Goal: Navigation & Orientation: Find specific page/section

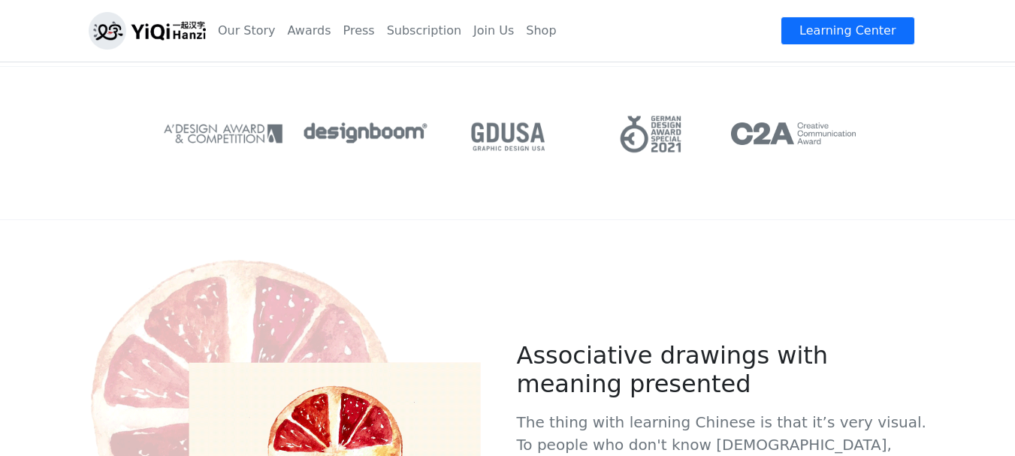
scroll to position [201, 0]
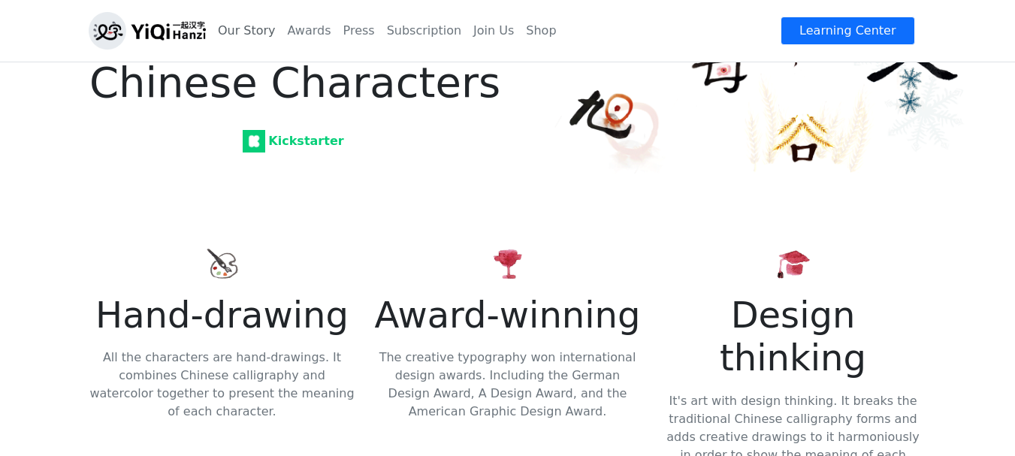
click at [264, 29] on link "Our Story" at bounding box center [247, 31] width 70 height 30
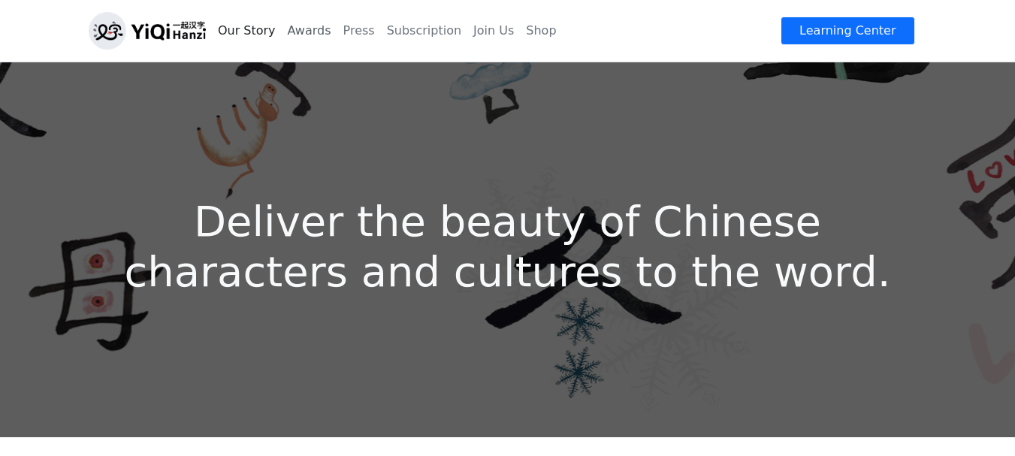
click at [313, 33] on link "Awards" at bounding box center [310, 31] width 56 height 30
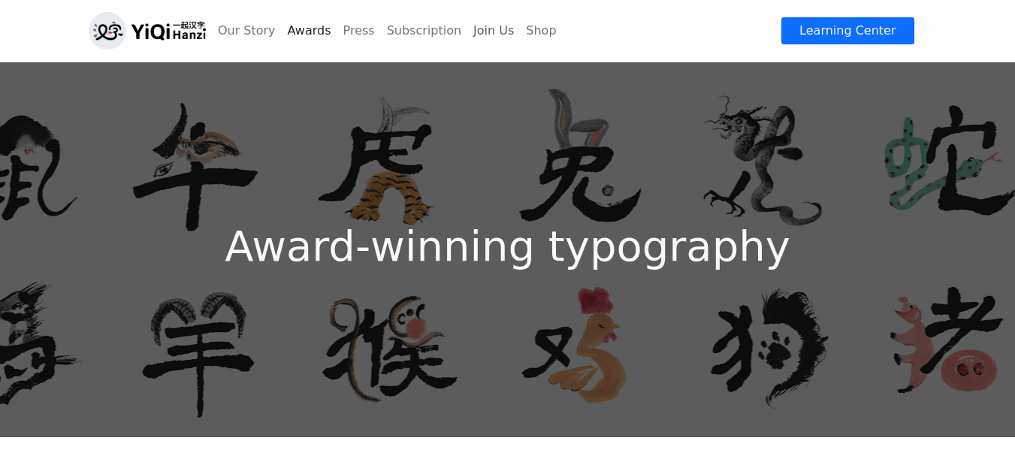
click at [467, 38] on link "Join Us" at bounding box center [493, 31] width 53 height 30
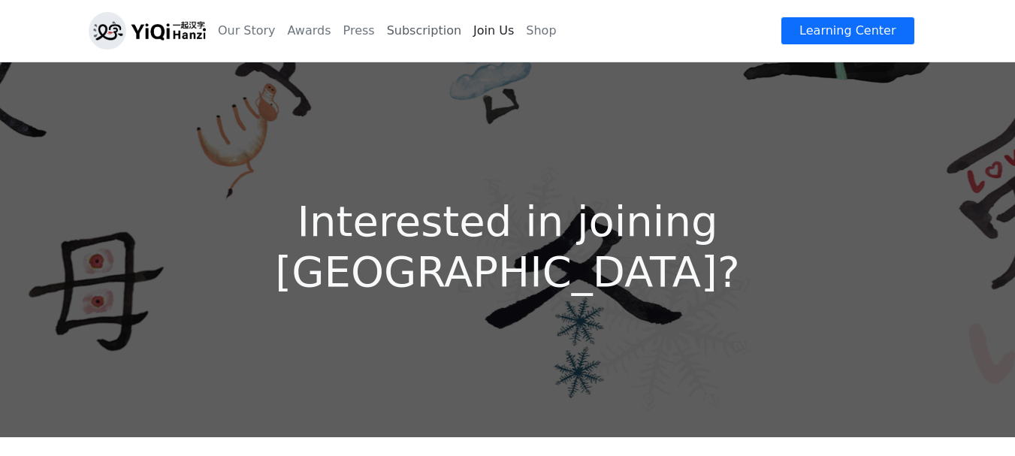
click at [400, 35] on link "Subscription" at bounding box center [424, 31] width 86 height 30
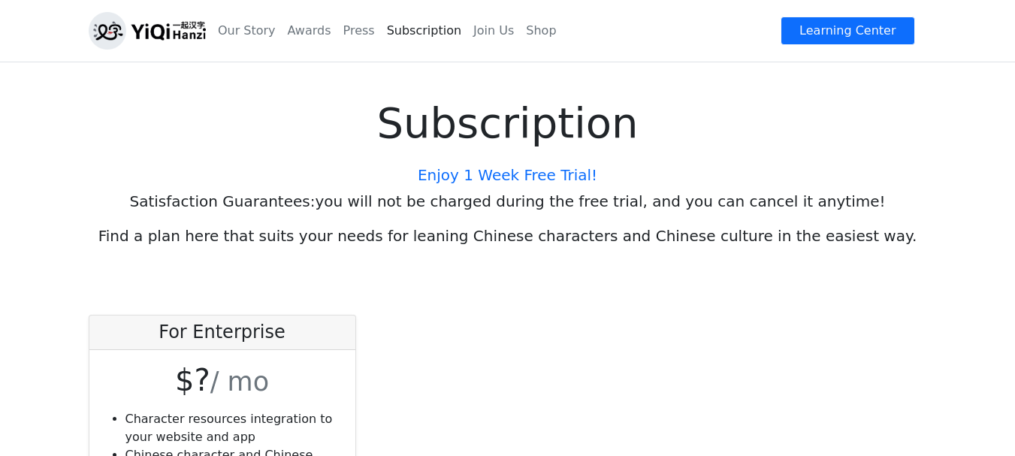
scroll to position [231, 0]
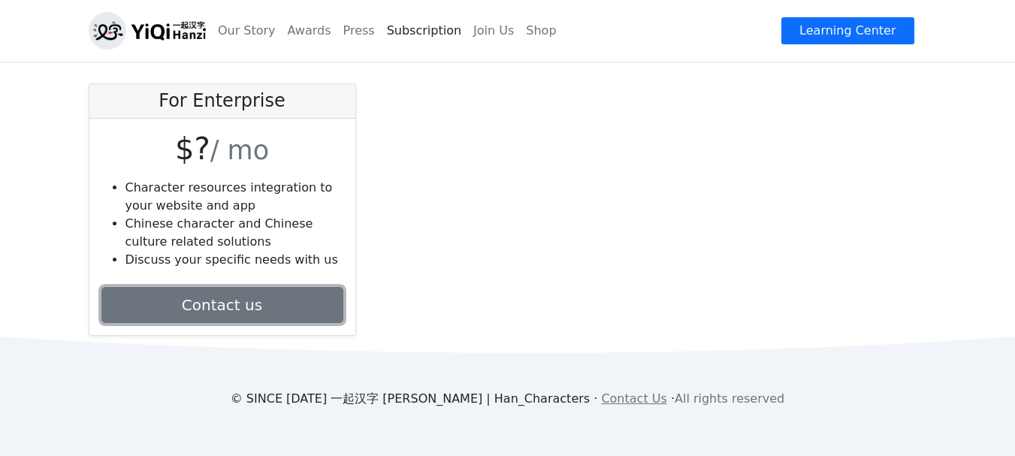
click at [265, 307] on link "Contact us" at bounding box center [222, 305] width 242 height 36
click at [191, 294] on link "Contact us" at bounding box center [222, 305] width 242 height 36
click at [225, 306] on link "Contact us" at bounding box center [222, 305] width 242 height 36
click at [218, 305] on link "Contact us" at bounding box center [222, 305] width 242 height 36
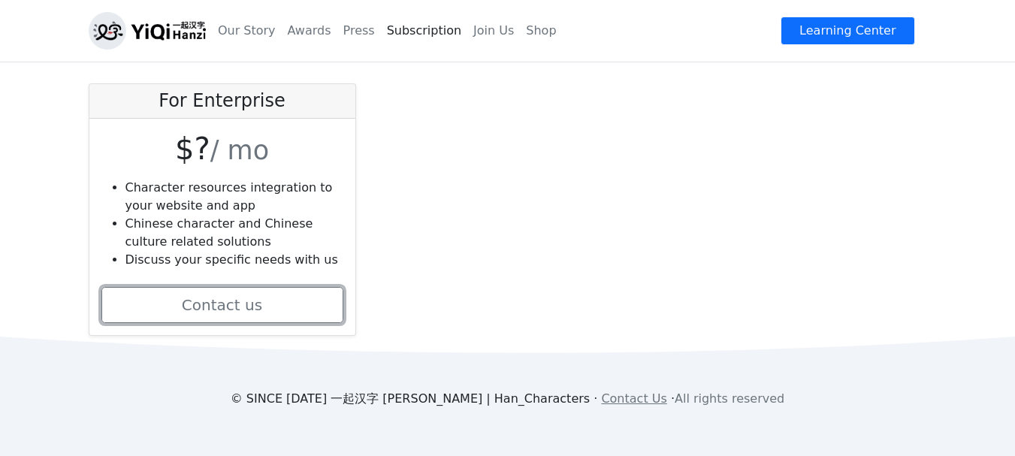
scroll to position [0, 0]
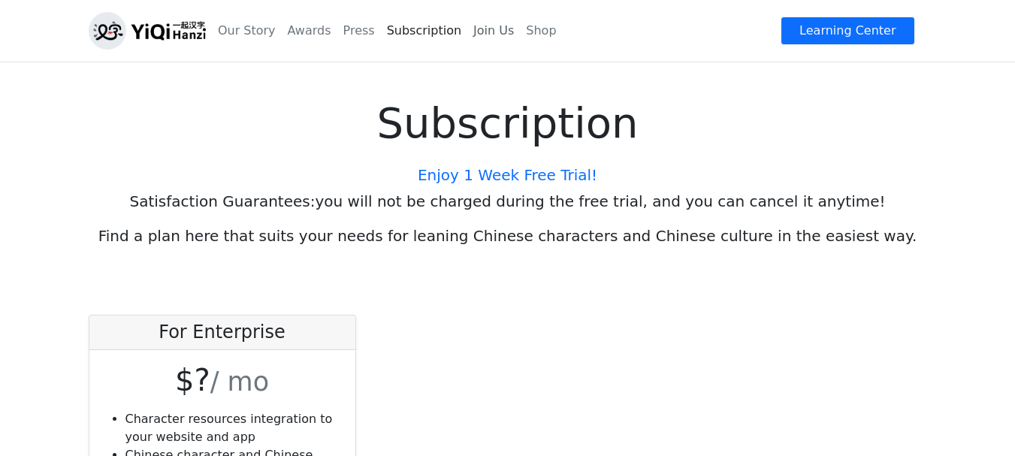
click at [467, 37] on link "Join Us" at bounding box center [493, 31] width 53 height 30
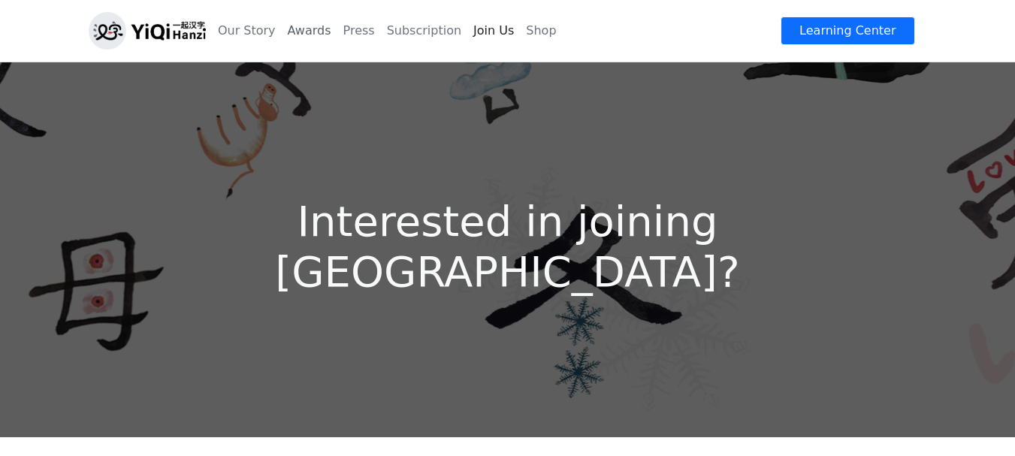
click at [289, 29] on link "Awards" at bounding box center [310, 31] width 56 height 30
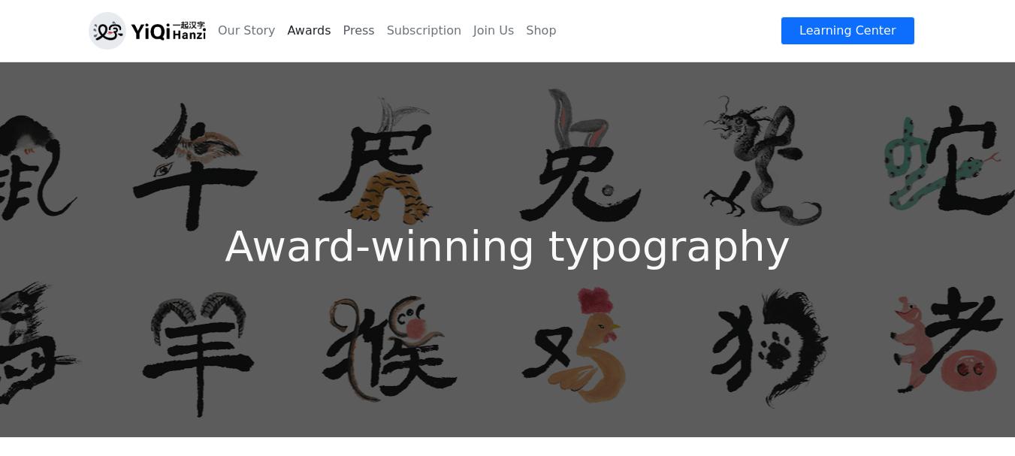
click at [337, 32] on link "Press" at bounding box center [359, 31] width 44 height 30
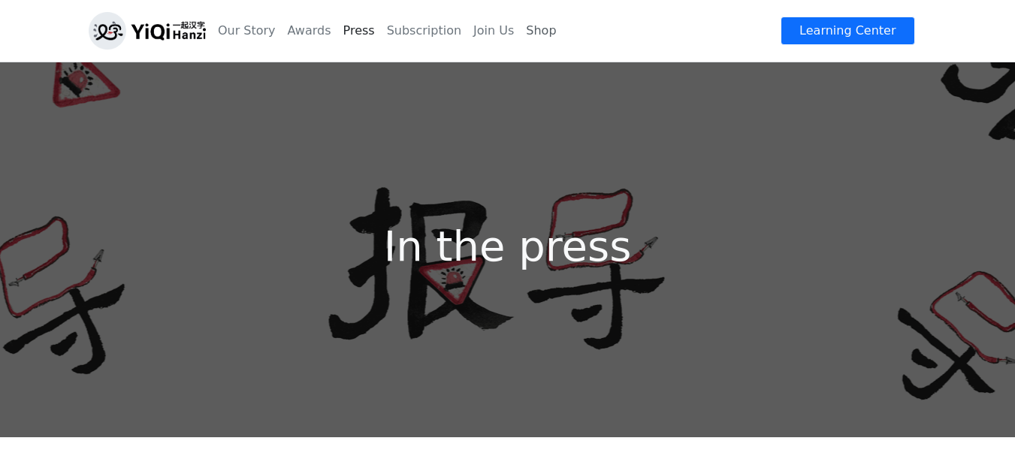
click at [520, 31] on link "Shop" at bounding box center [541, 31] width 42 height 30
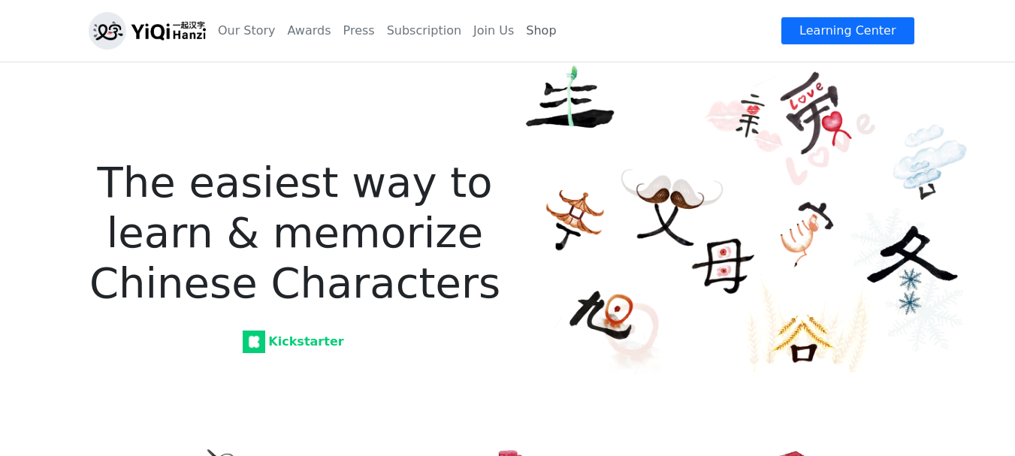
click at [520, 36] on link "Shop" at bounding box center [541, 31] width 42 height 30
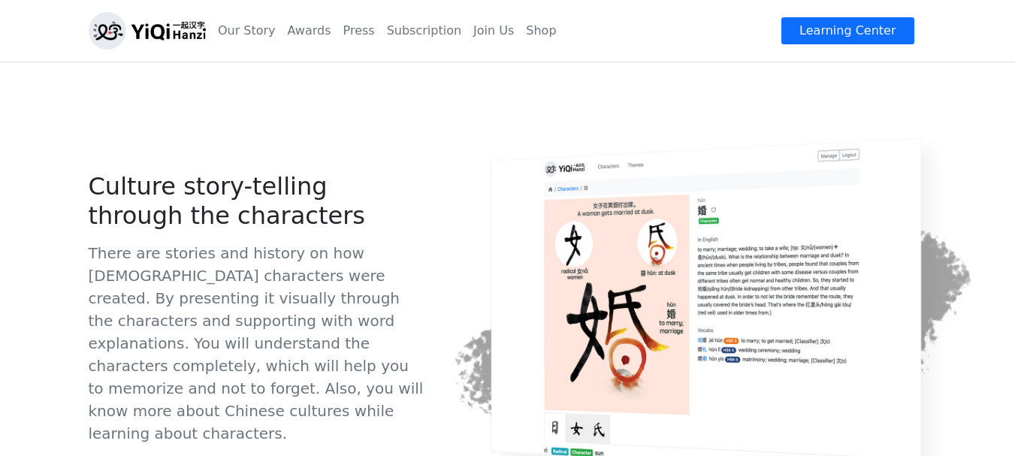
scroll to position [801, 0]
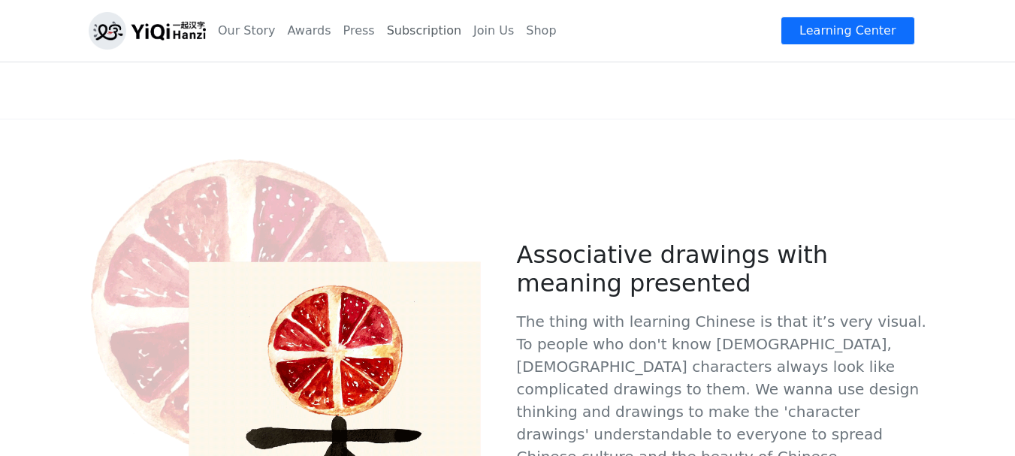
click at [406, 29] on link "Subscription" at bounding box center [424, 31] width 86 height 30
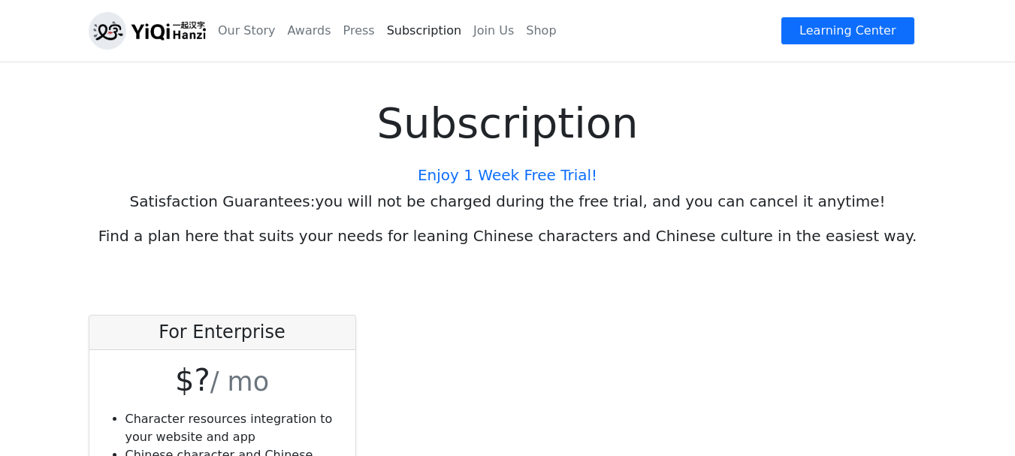
click at [462, 178] on h5 "Enjoy 1 Week Free Trial!" at bounding box center [507, 175] width 991 height 18
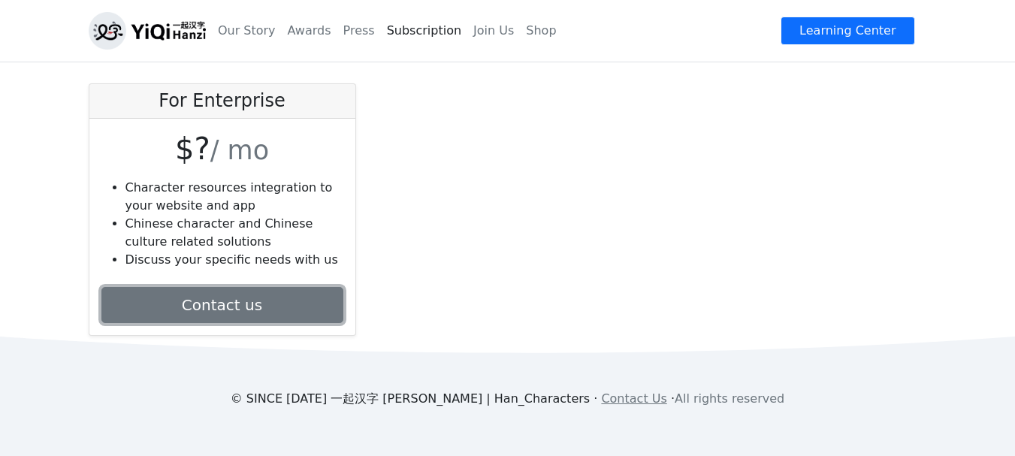
click at [248, 305] on link "Contact us" at bounding box center [222, 305] width 242 height 36
click at [231, 300] on link "Contact us" at bounding box center [222, 305] width 242 height 36
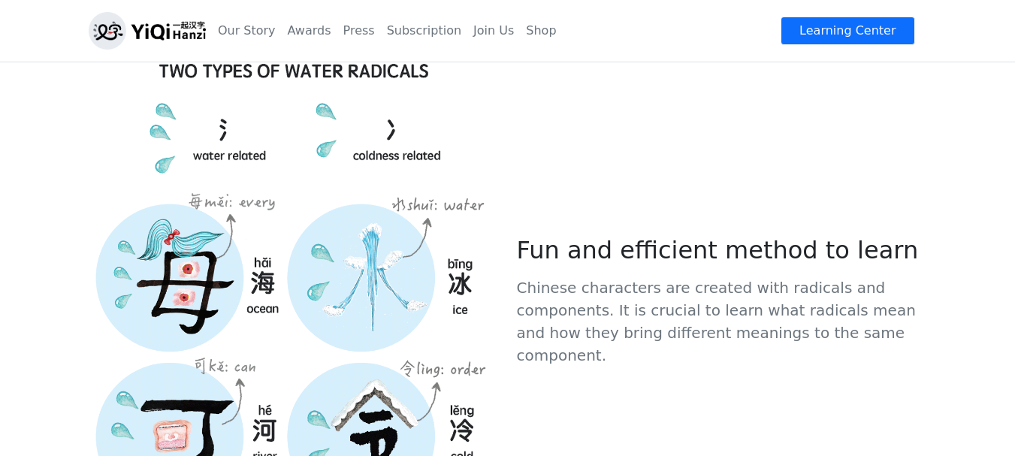
scroll to position [2604, 0]
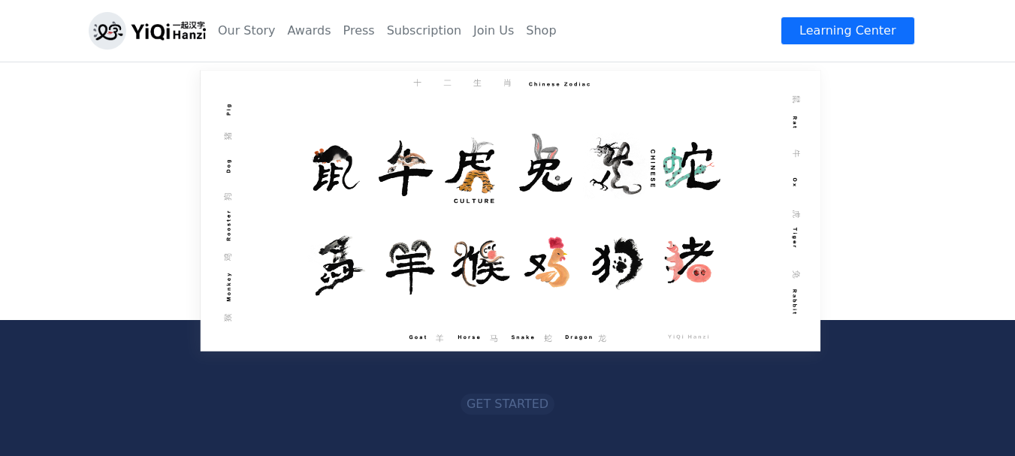
click at [491, 394] on span "Get started" at bounding box center [507, 404] width 94 height 21
click at [494, 397] on span "Get started" at bounding box center [507, 404] width 82 height 14
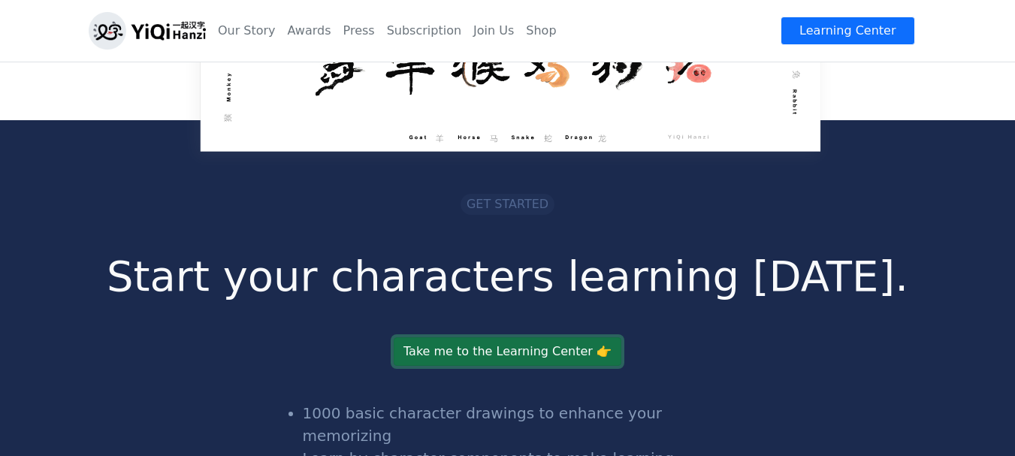
click at [507, 337] on link "Take me to the Learning Center 👉" at bounding box center [508, 351] width 228 height 29
